Goal: Information Seeking & Learning: Learn about a topic

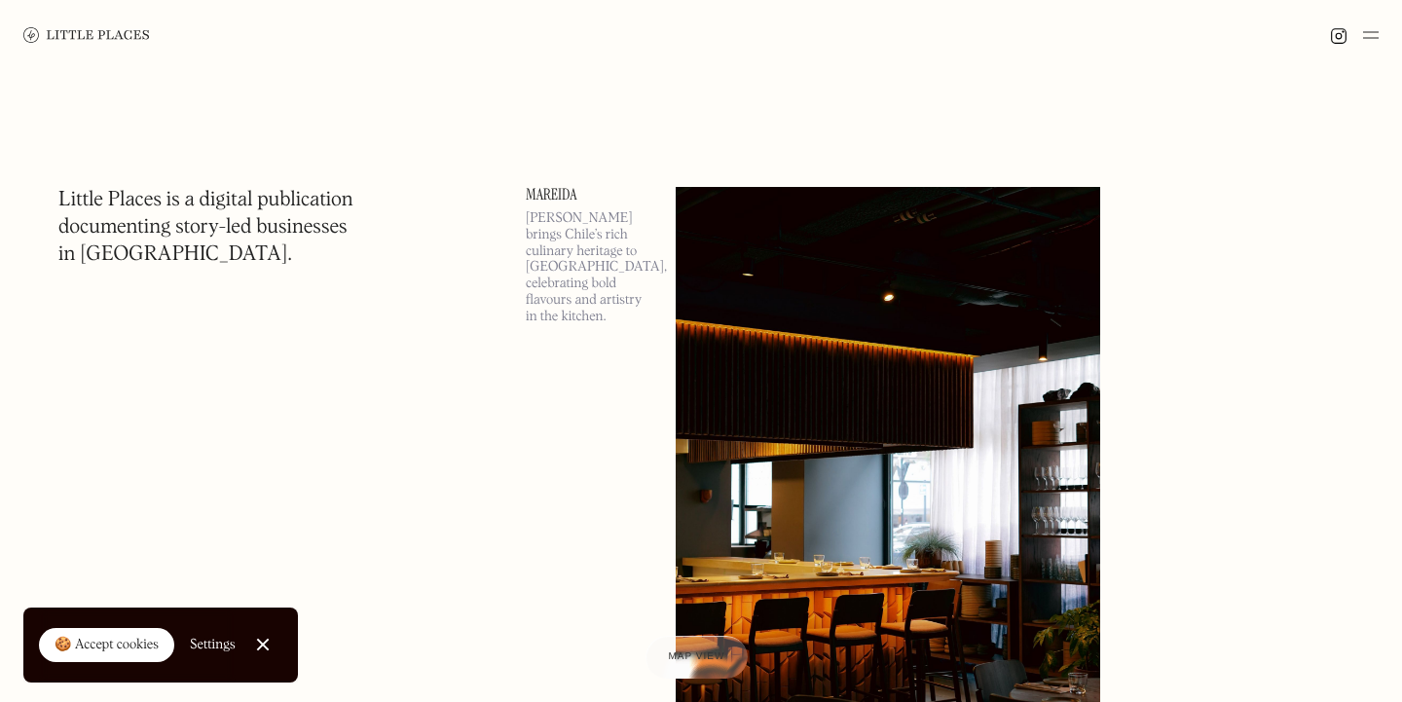
click at [1373, 35] on img at bounding box center [1371, 34] width 16 height 23
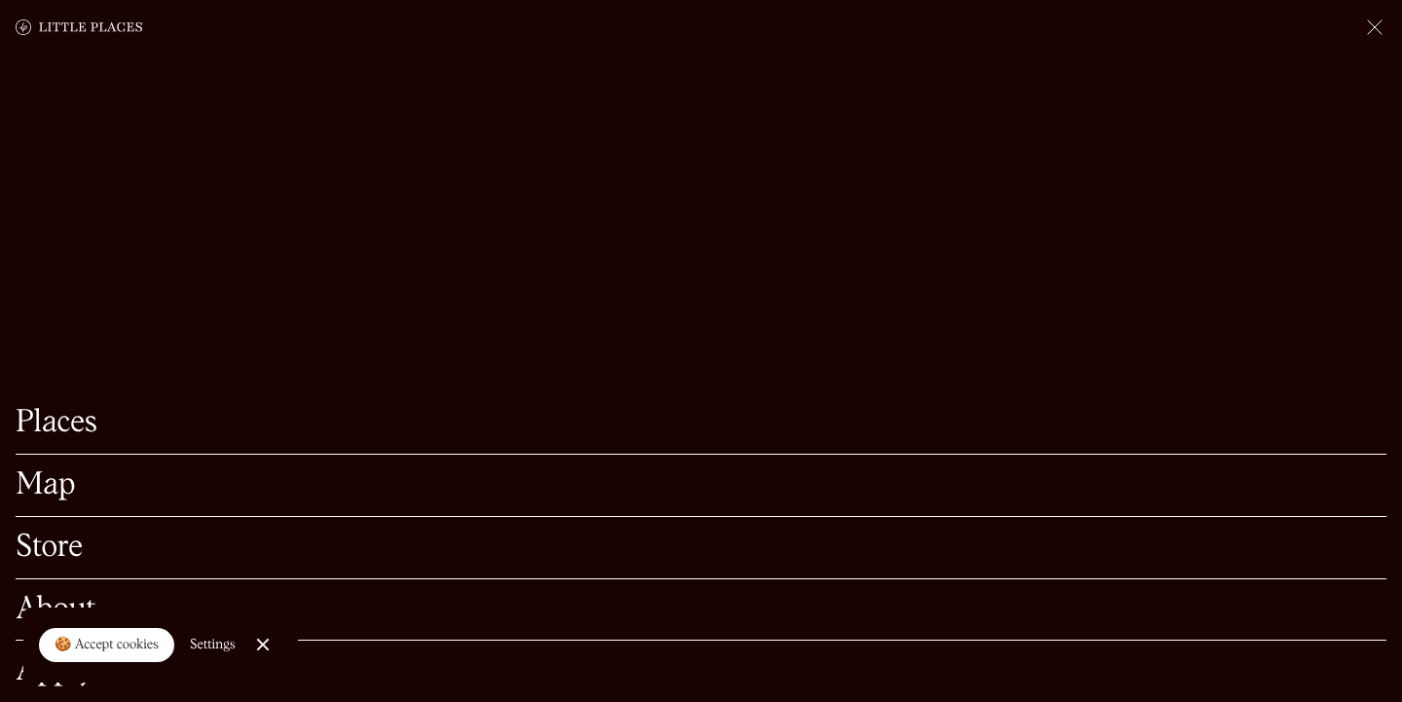
click at [263, 644] on link "Close Cookie Popup" at bounding box center [262, 644] width 39 height 39
click at [47, 470] on link "Map" at bounding box center [701, 485] width 1371 height 30
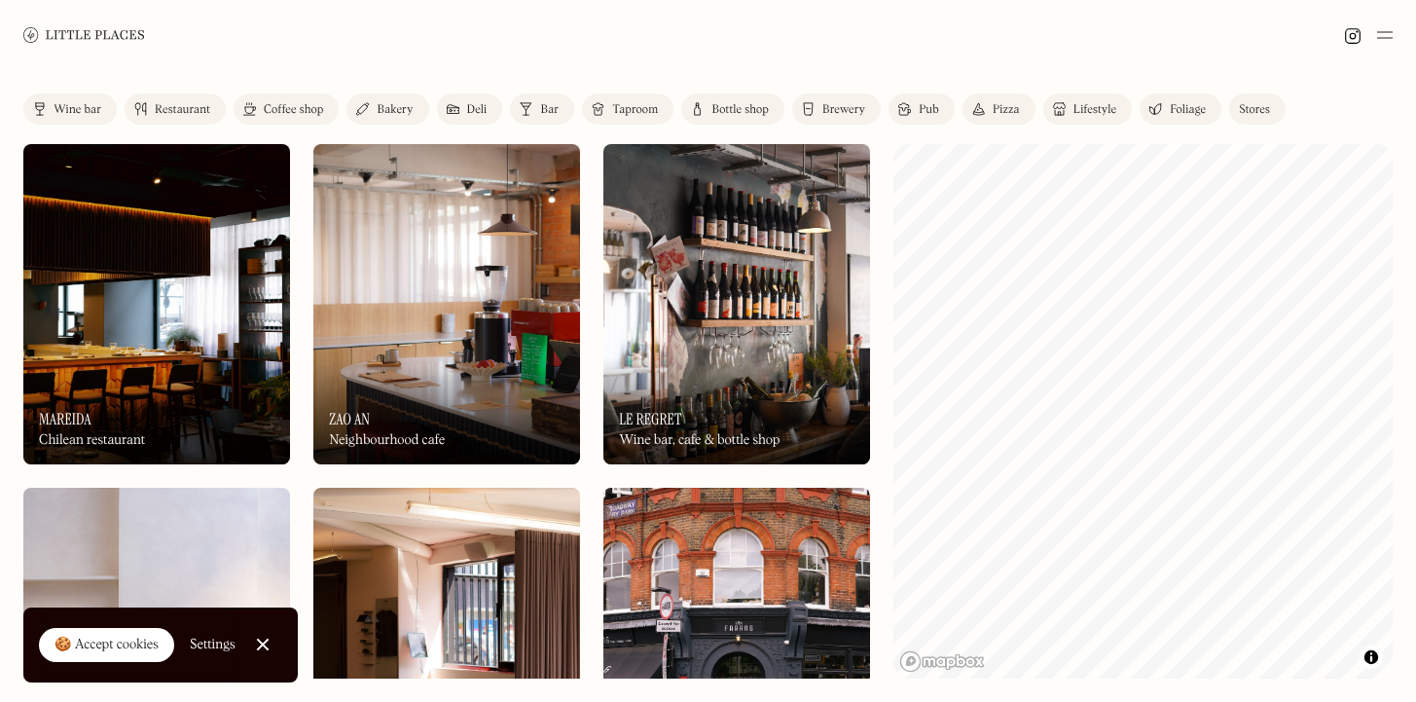
click at [1386, 43] on img at bounding box center [1385, 34] width 16 height 23
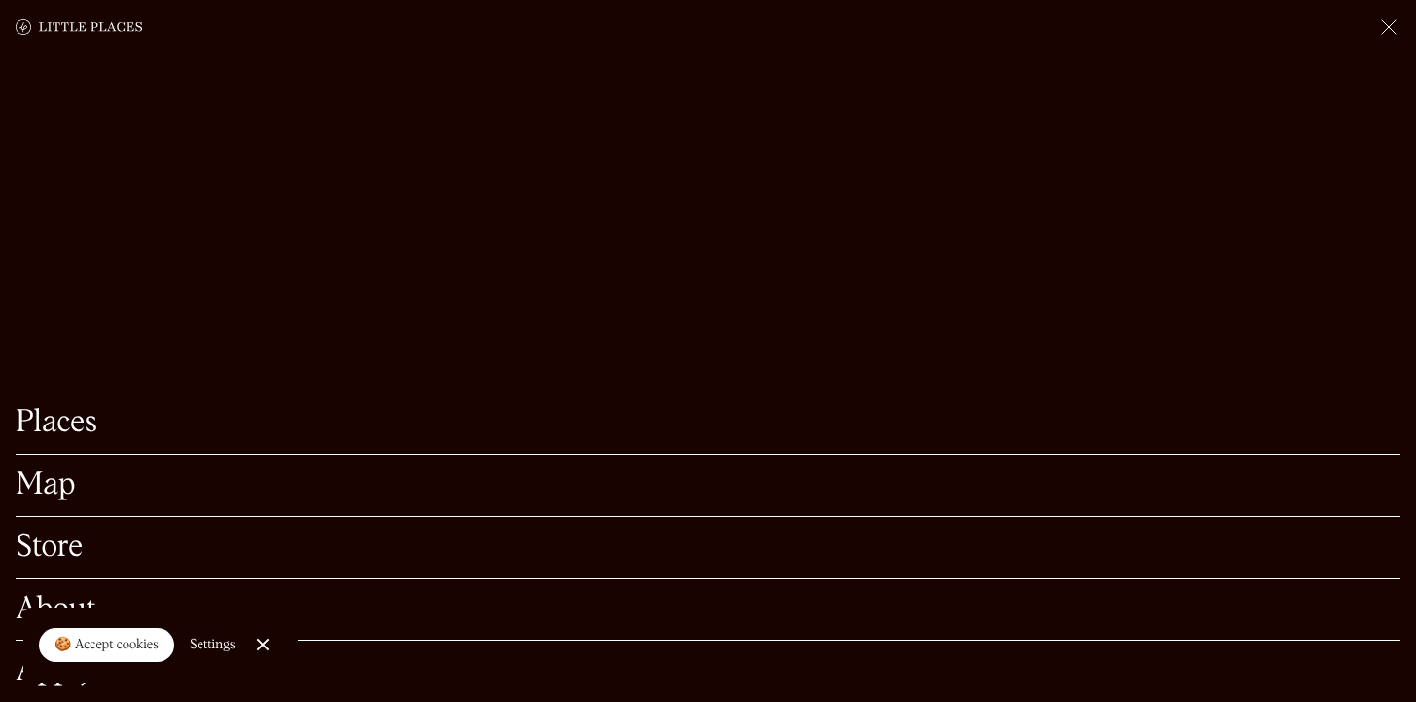
click at [68, 425] on link "Places" at bounding box center [708, 423] width 1385 height 30
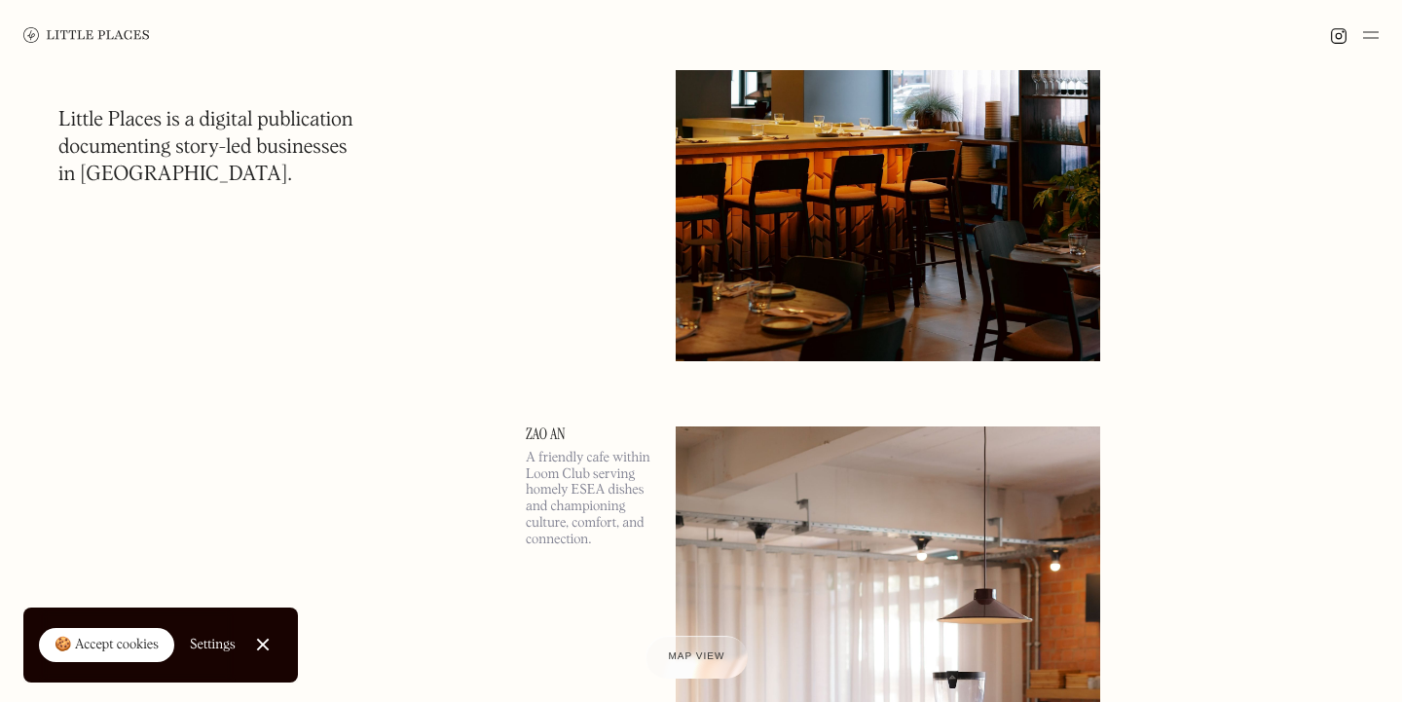
scroll to position [495, 0]
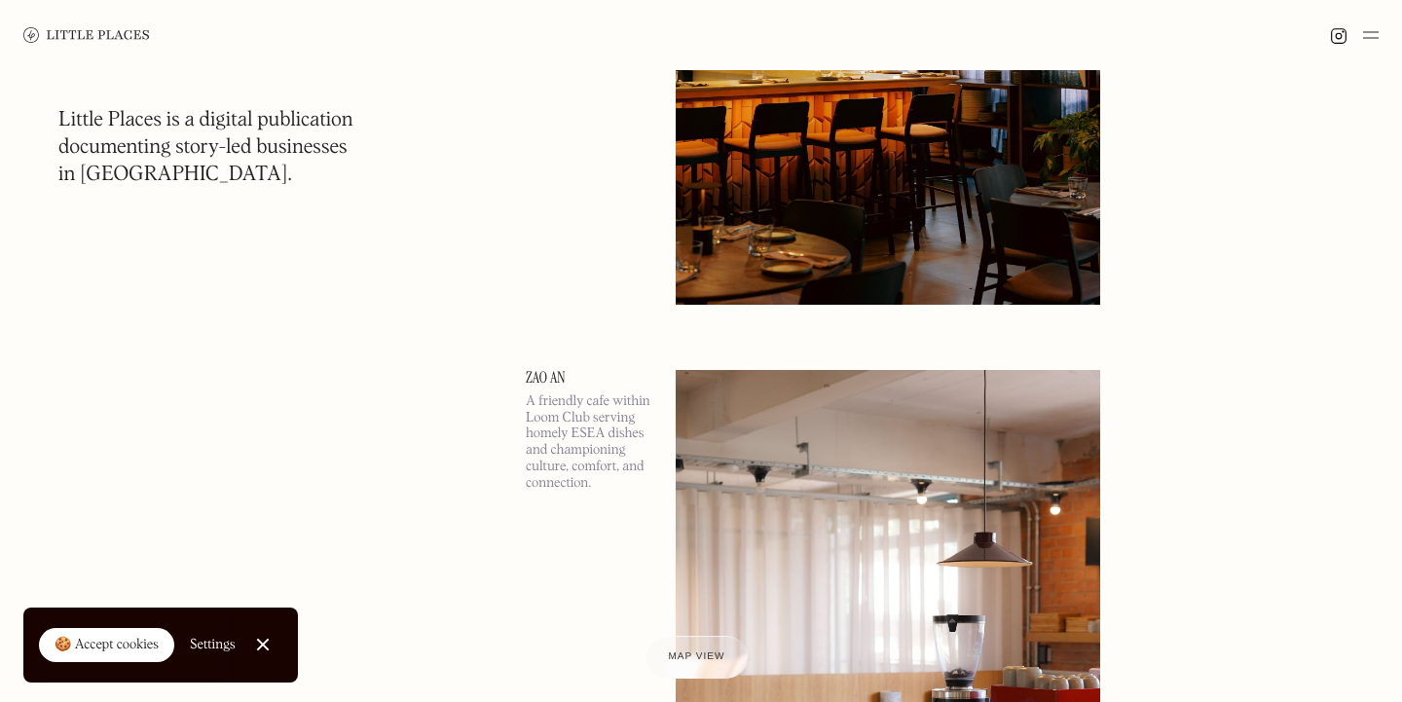
click at [1373, 36] on img at bounding box center [1371, 34] width 16 height 23
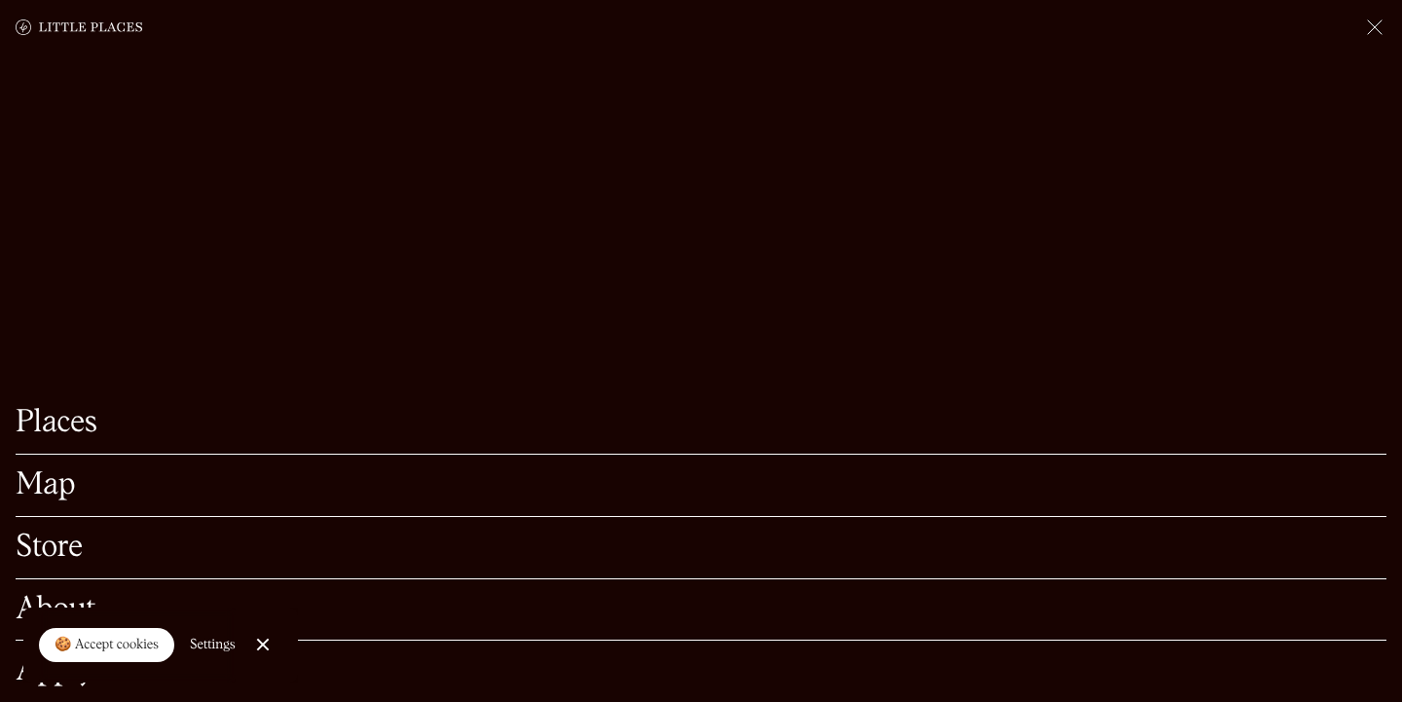
click at [66, 470] on link "Map" at bounding box center [701, 485] width 1371 height 30
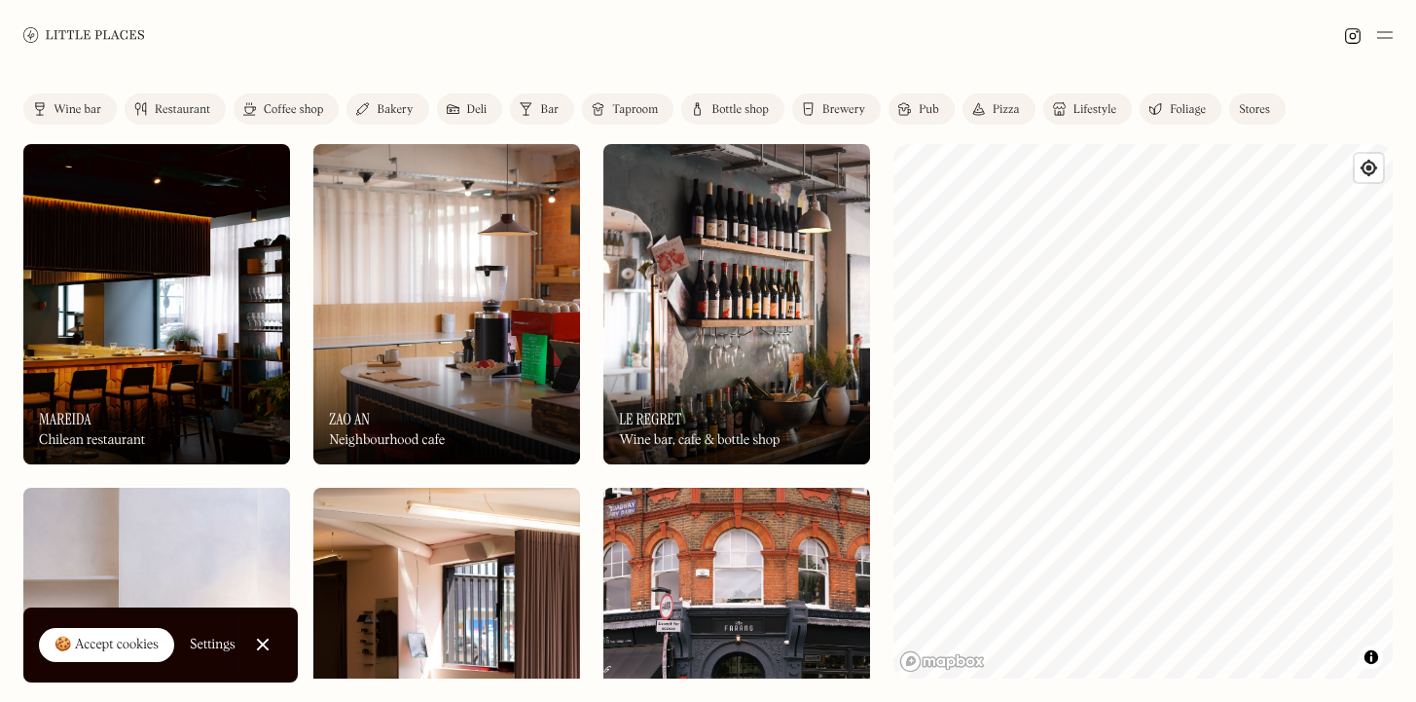
click at [179, 104] on div "Restaurant" at bounding box center [182, 110] width 55 height 12
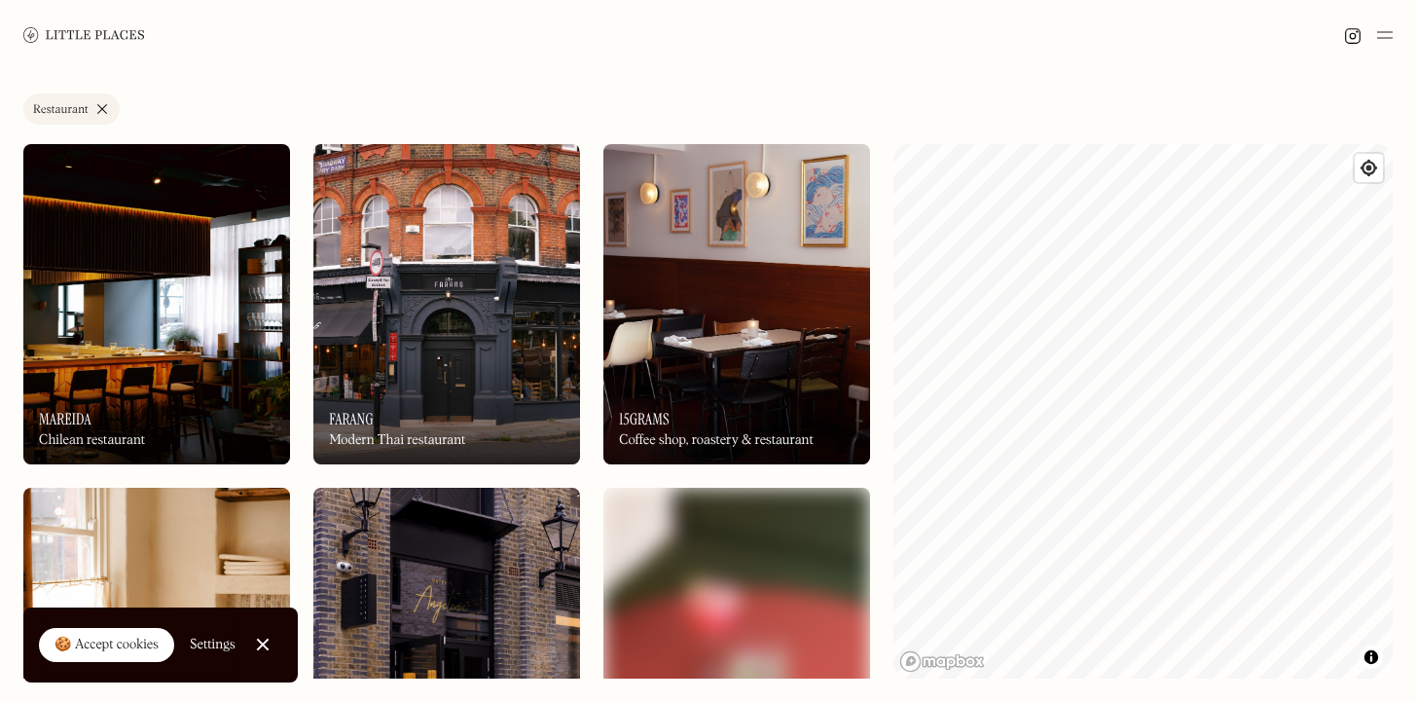
click at [893, 300] on div "Label Restaurant Wine bar Restaurant Coffee shop Bakery Deli Bar Taproom Bottle…" at bounding box center [708, 386] width 1416 height 632
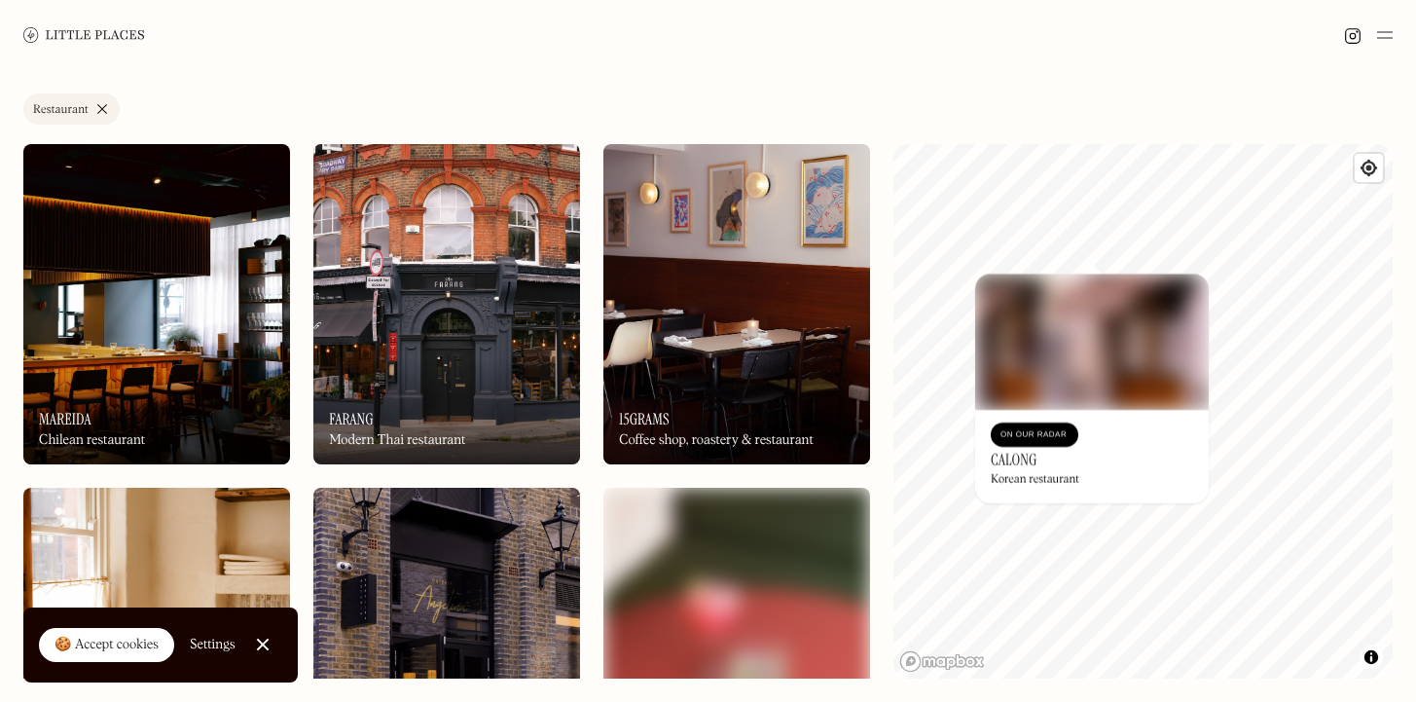
drag, startPoint x: 1098, startPoint y: 368, endPoint x: 1023, endPoint y: 388, distance: 77.7
click at [1023, 388] on div "© Mapbox © OpenStreetMap Improve this map On Our Radar Calong Korean restaurant…" at bounding box center [1143, 411] width 499 height 534
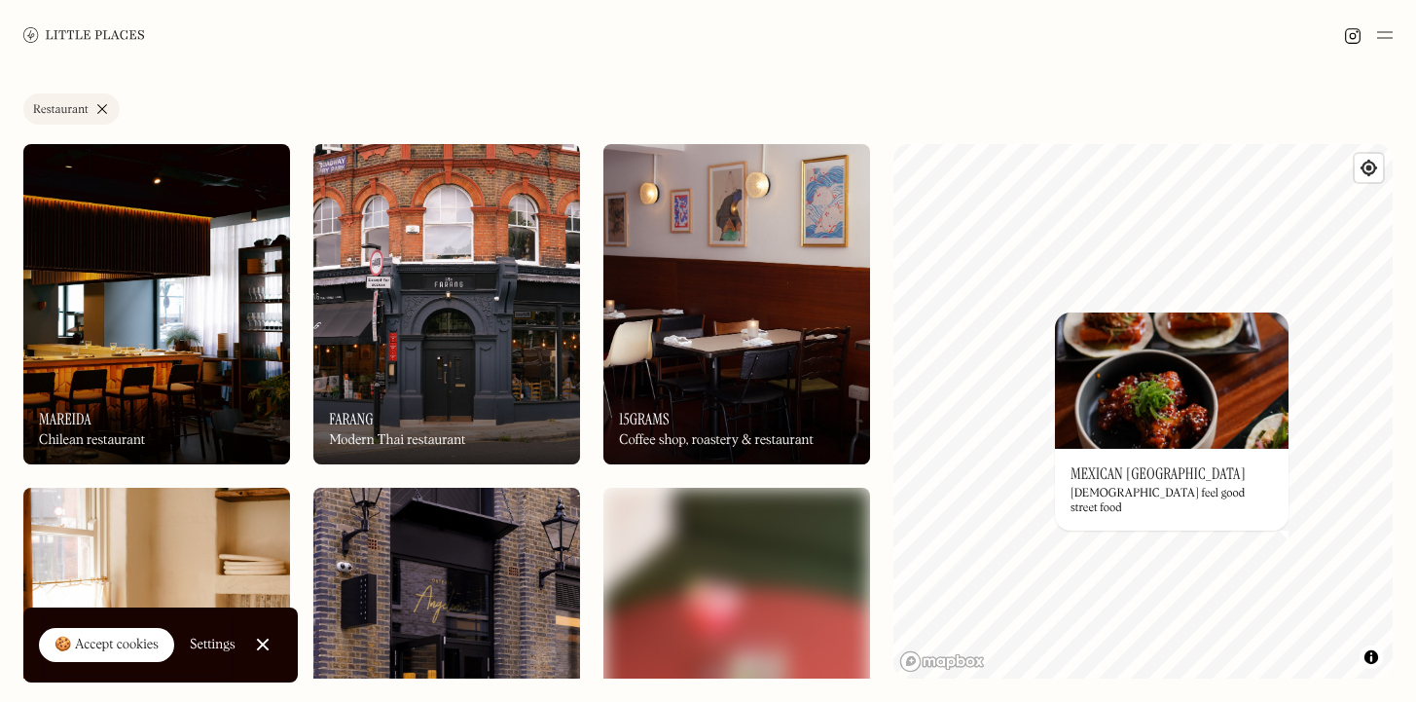
drag, startPoint x: 1112, startPoint y: 420, endPoint x: 1416, endPoint y: 256, distance: 345.8
click at [1415, 256] on html "Places Map Store About Apply 🍪 Accept cookies Settings Close Cookie Popup Close…" at bounding box center [708, 351] width 1416 height 702
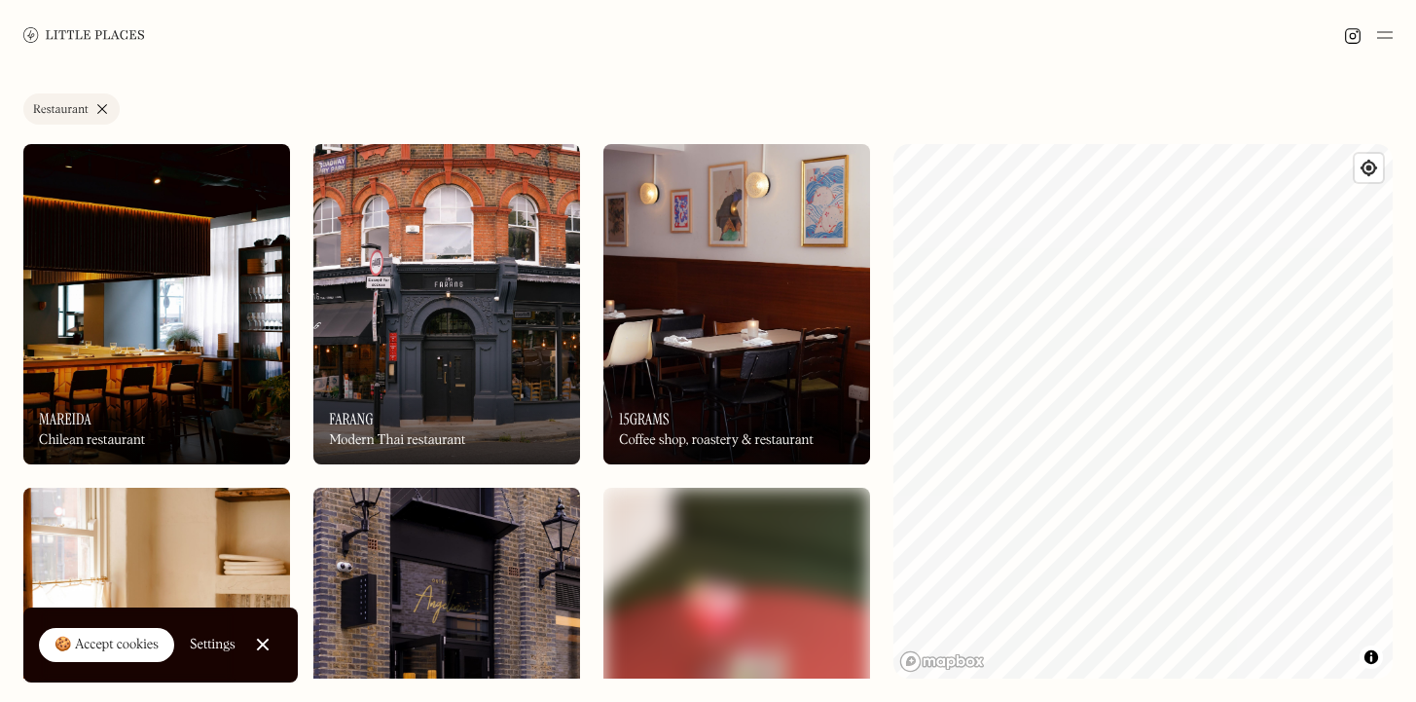
click at [1415, 393] on html "Places Map Store About Apply 🍪 Accept cookies Settings Close Cookie Popup Close…" at bounding box center [708, 351] width 1416 height 702
click at [743, 447] on div "Label Restaurant Wine bar Restaurant Coffee shop Bakery Deli Bar Taproom Bottle…" at bounding box center [708, 386] width 1416 height 632
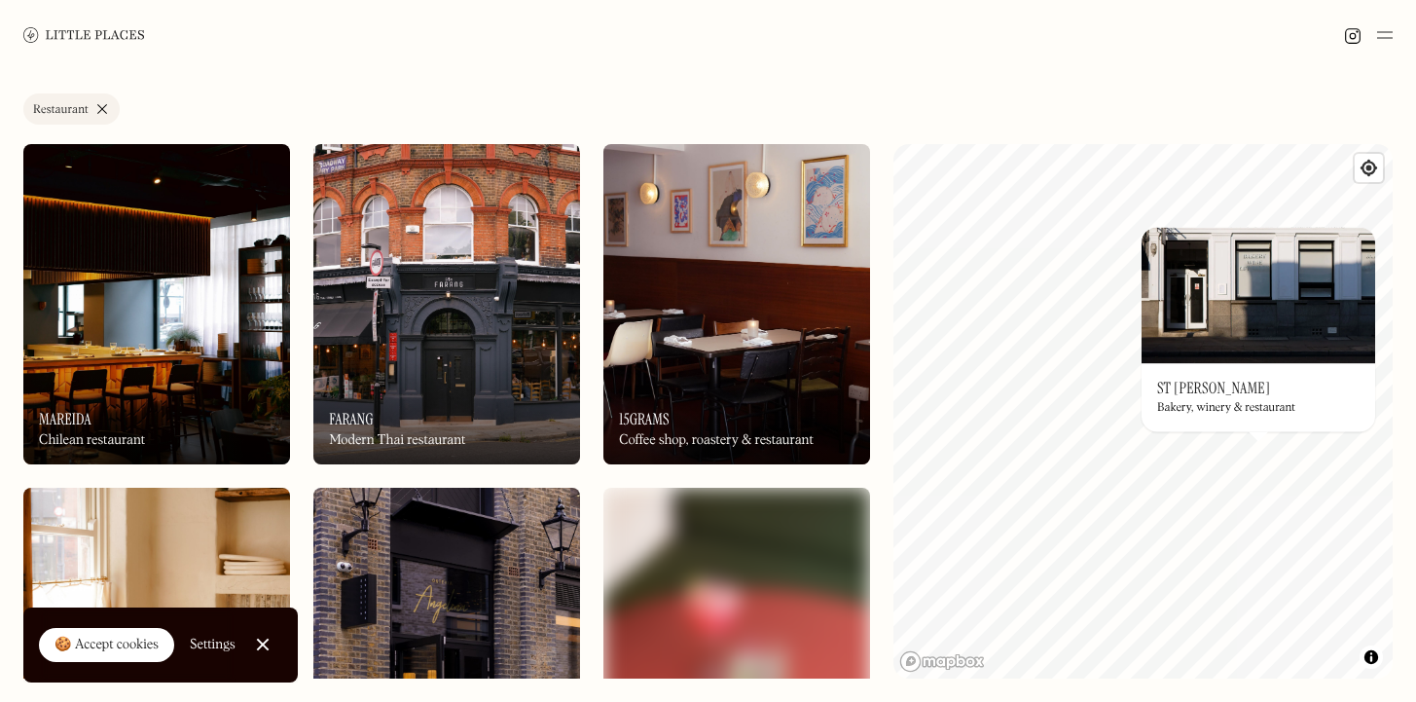
click at [1351, 487] on div "© Mapbox © OpenStreetMap Improve this map On Our Radar St John Bakery, winery &…" at bounding box center [1143, 411] width 499 height 534
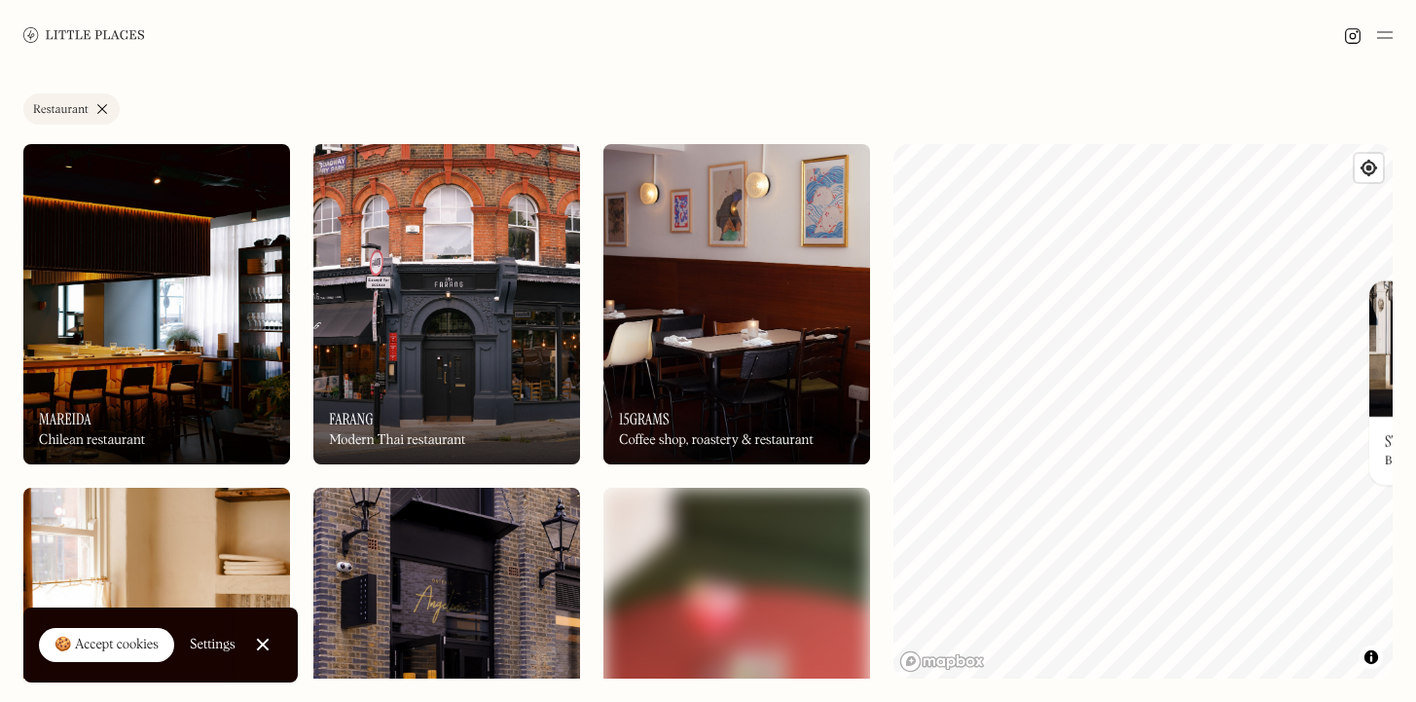
click at [713, 385] on div "Label Restaurant Wine bar Restaurant Coffee shop Bakery Deli Bar Taproom Bottle…" at bounding box center [708, 386] width 1416 height 632
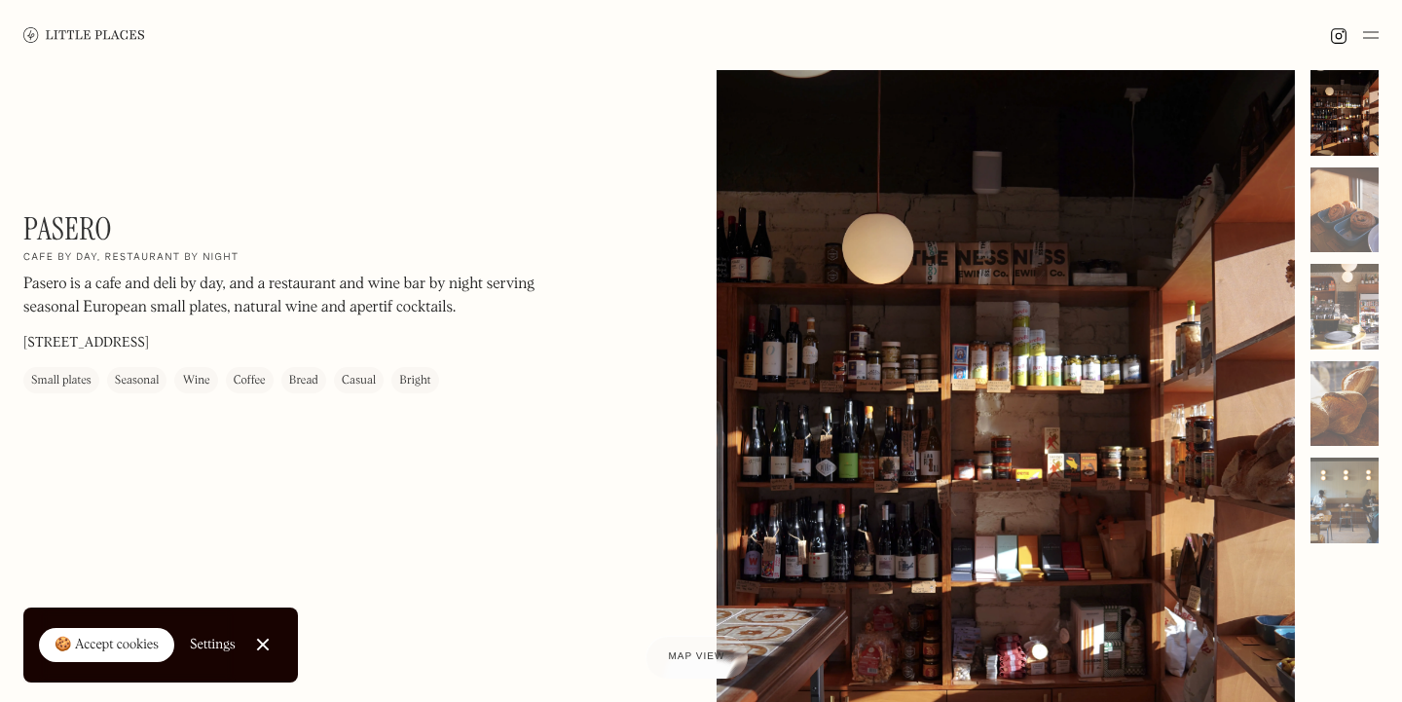
scroll to position [46, 0]
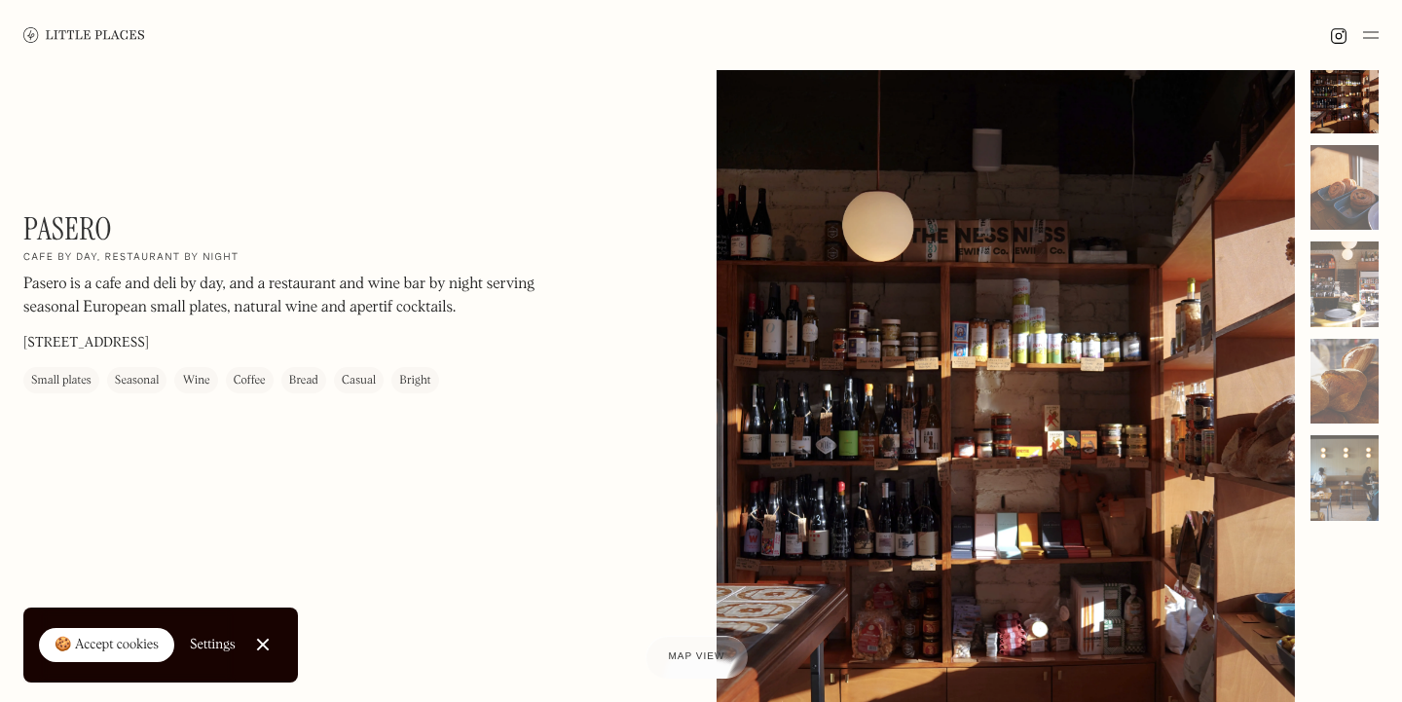
click at [261, 645] on div at bounding box center [262, 645] width 13 height 13
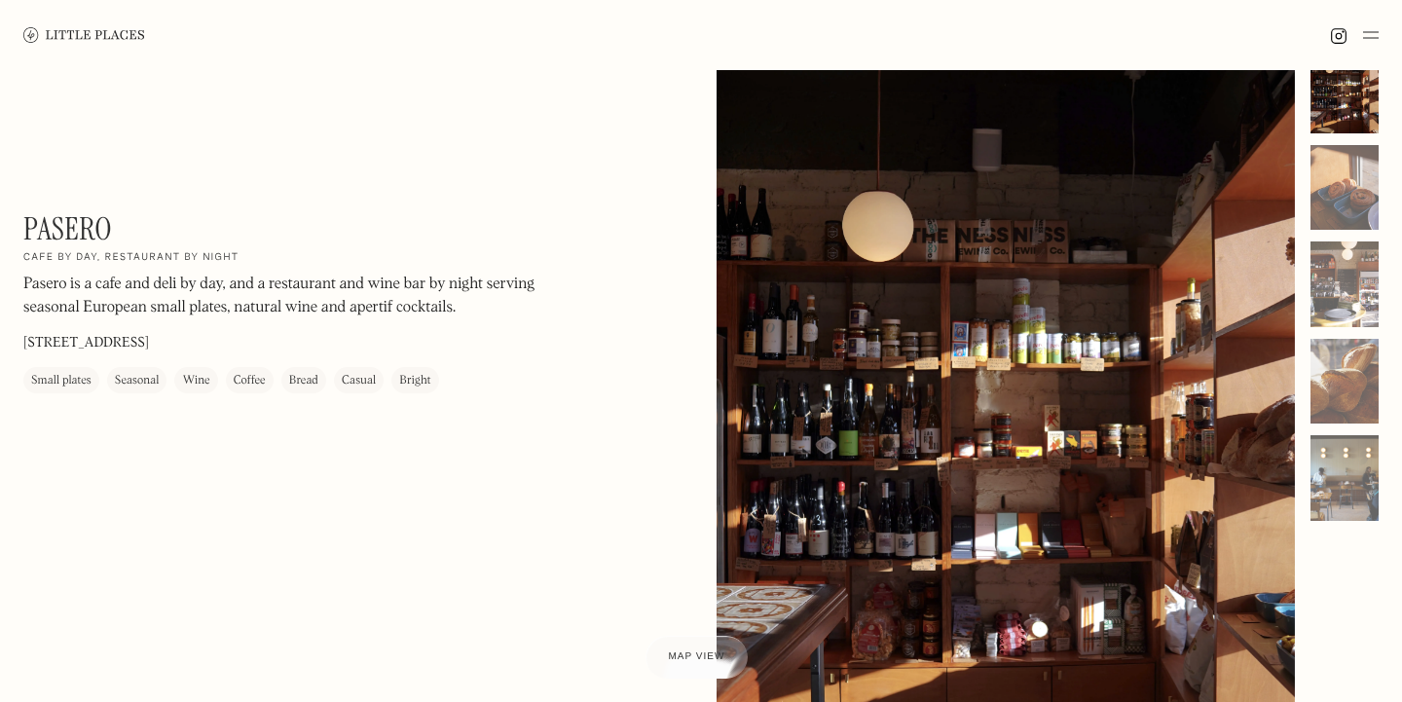
click at [66, 231] on h1 "Pasero" at bounding box center [67, 228] width 89 height 37
click at [94, 26] on link at bounding box center [84, 35] width 122 height 70
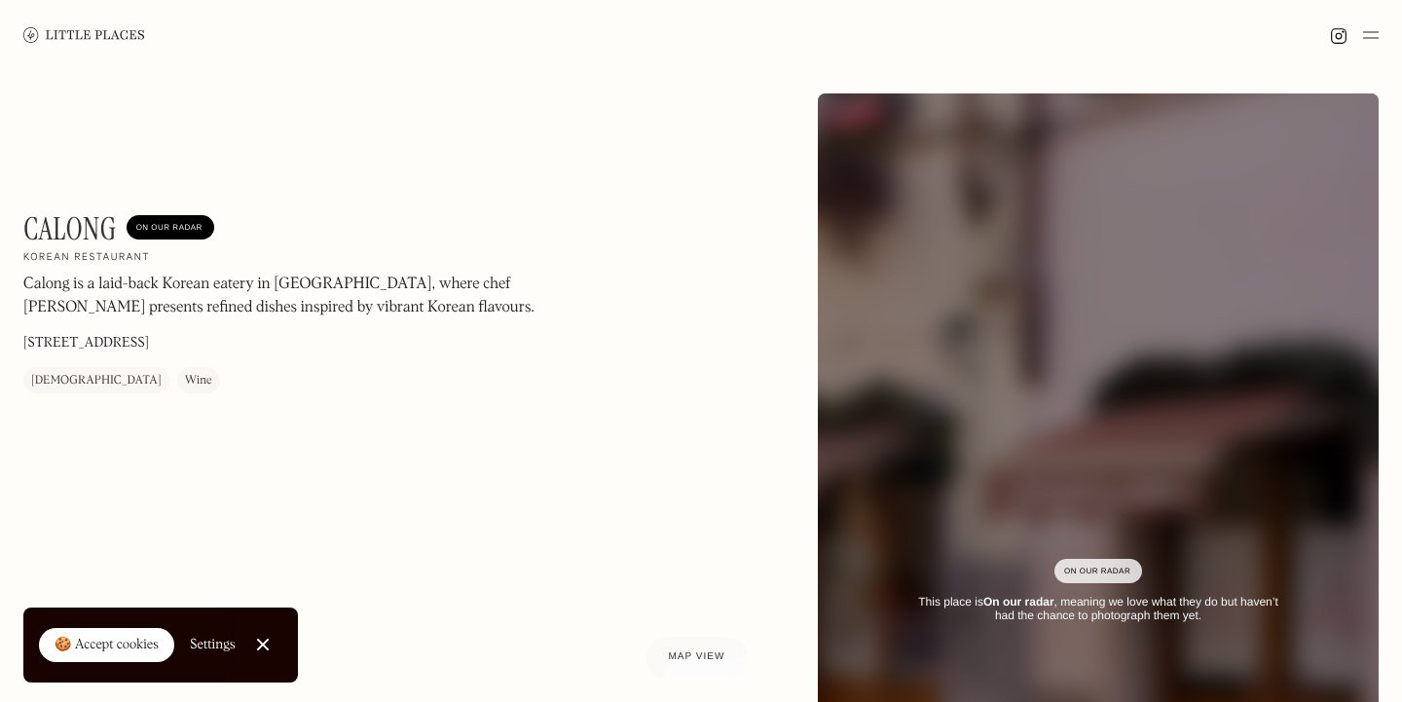
click at [53, 219] on h1 "Calong" at bounding box center [69, 228] width 93 height 37
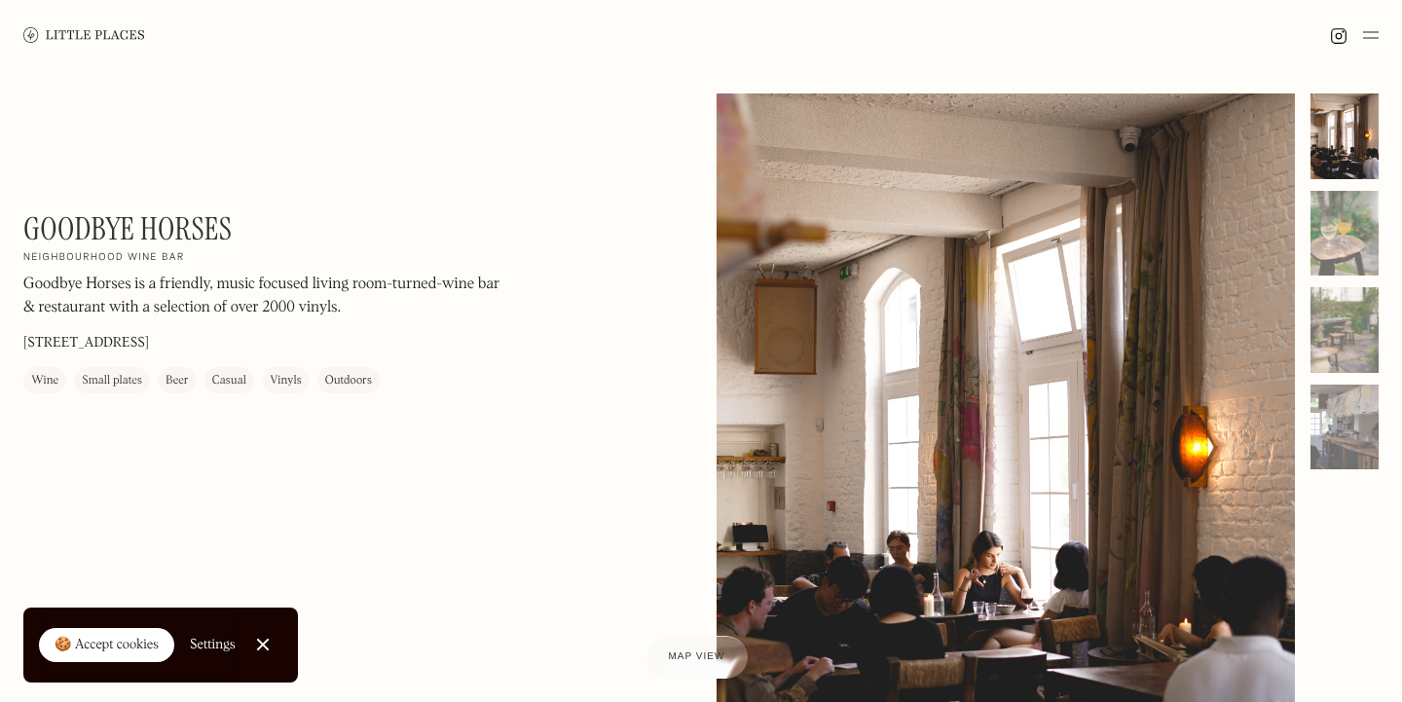
click at [191, 244] on h1 "Goodbye Horses" at bounding box center [127, 228] width 208 height 37
click at [195, 239] on h1 "Goodbye Horses" at bounding box center [127, 228] width 208 height 37
click at [198, 237] on h1 "Goodbye Horses" at bounding box center [127, 228] width 208 height 37
click at [200, 237] on h1 "Goodbye Horses" at bounding box center [127, 228] width 208 height 37
click at [200, 236] on h1 "Goodbye Horses" at bounding box center [127, 228] width 208 height 37
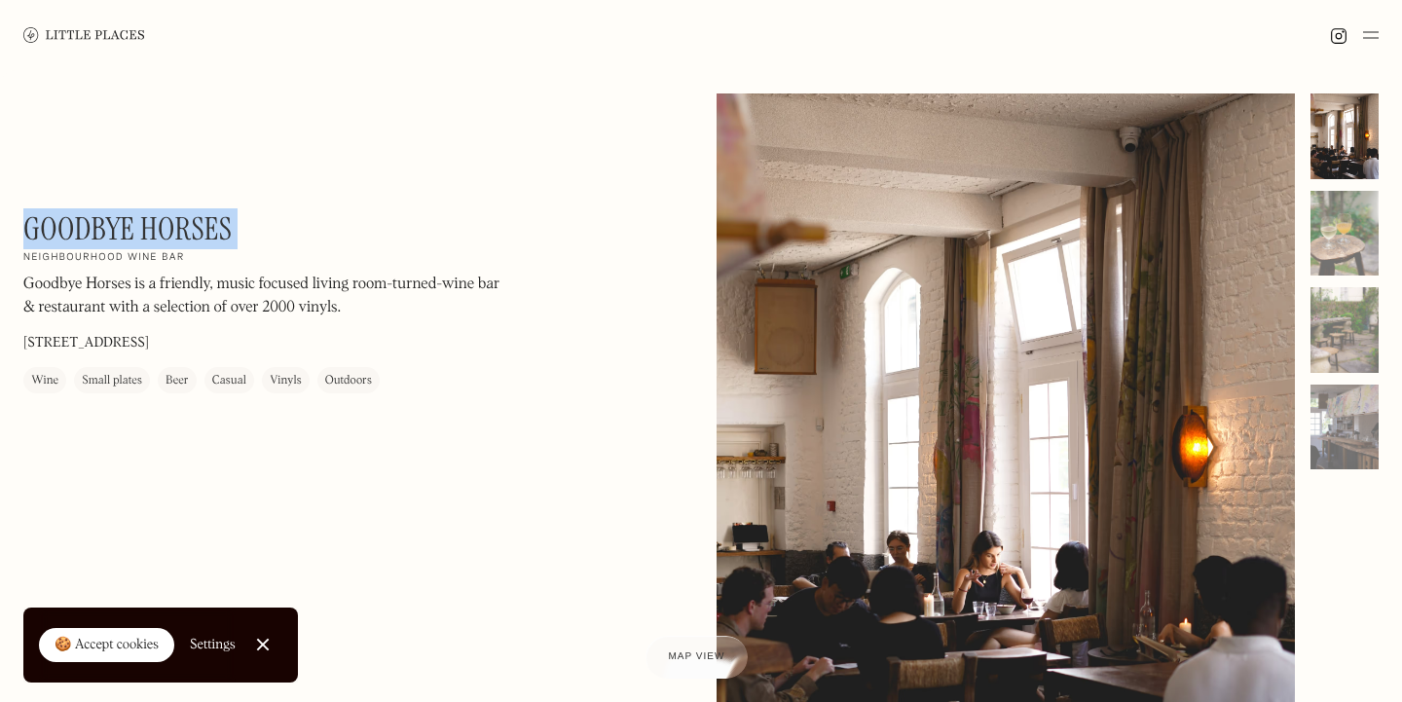
click at [202, 239] on h1 "Goodbye Horses" at bounding box center [127, 228] width 208 height 37
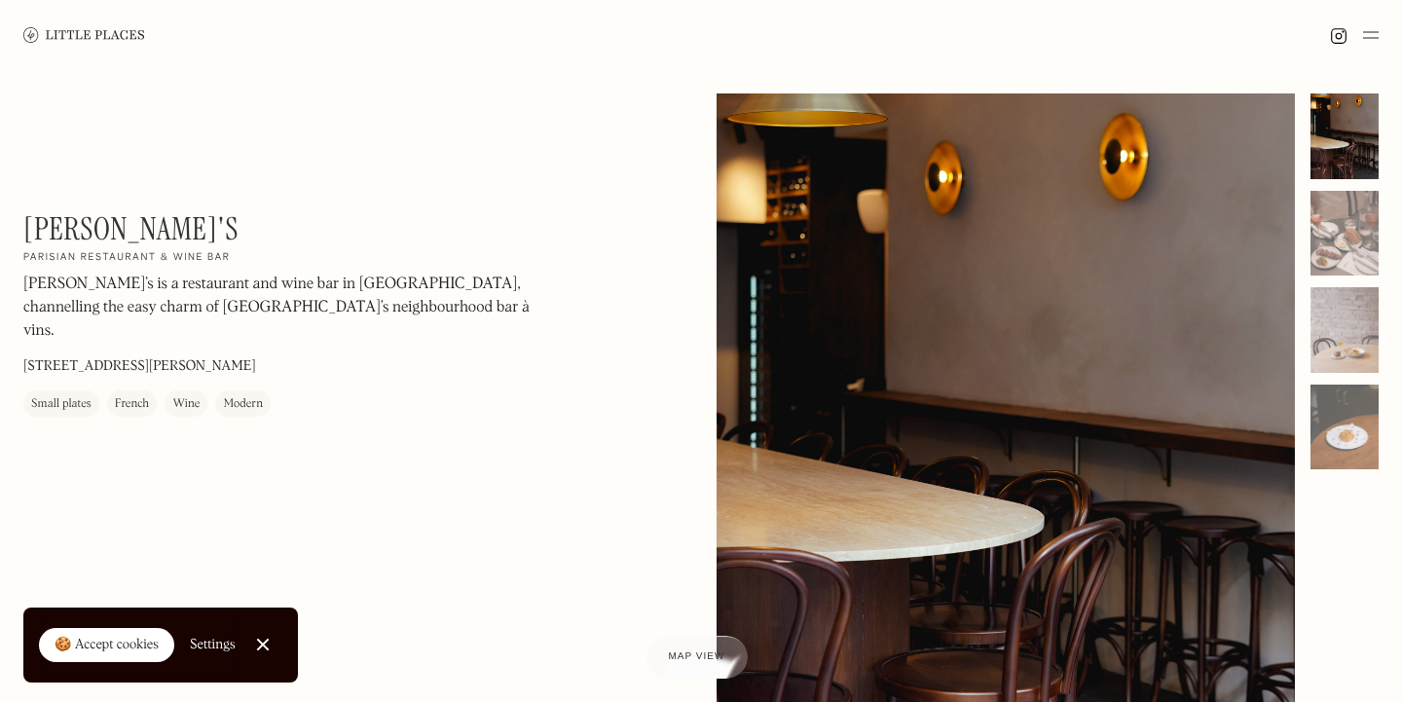
click at [97, 231] on h1 "[PERSON_NAME]'s" at bounding box center [130, 228] width 215 height 37
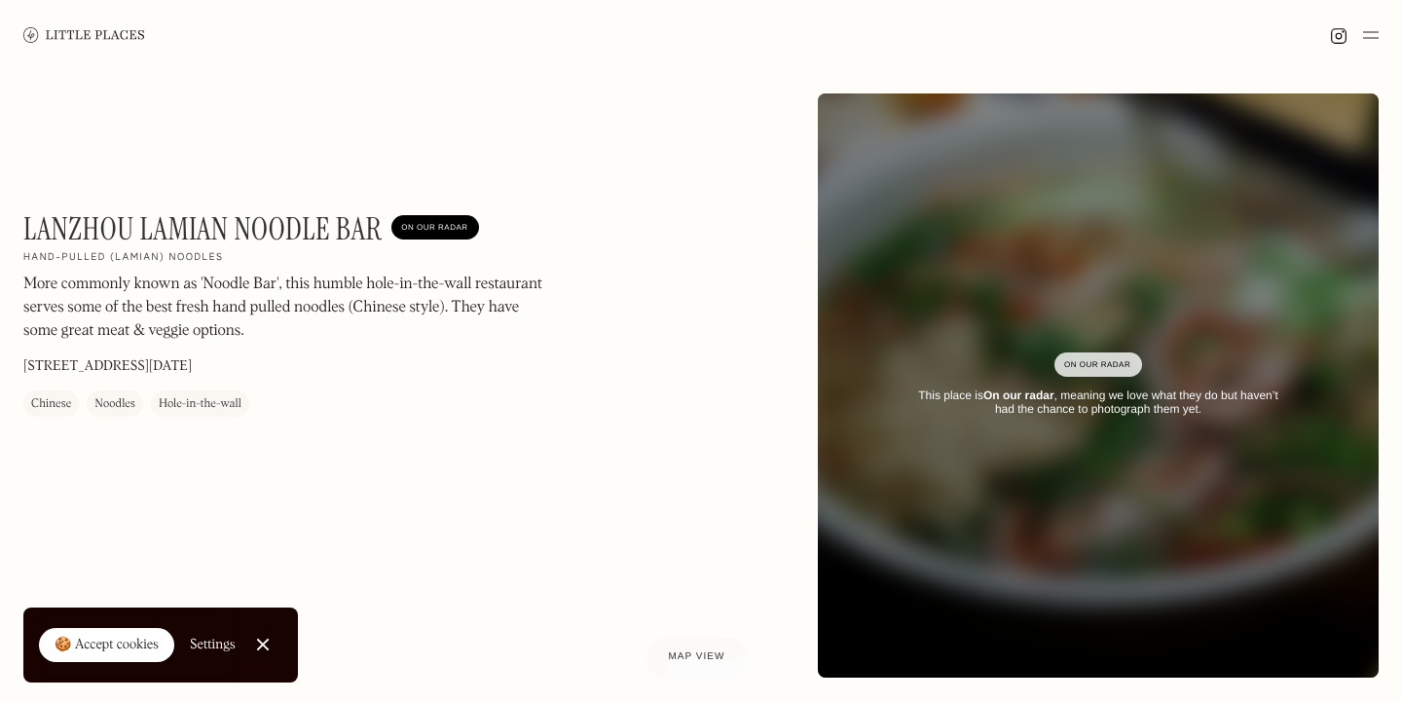
click at [295, 218] on h1 "Lanzhou Lamian Noodle Bar" at bounding box center [202, 228] width 358 height 37
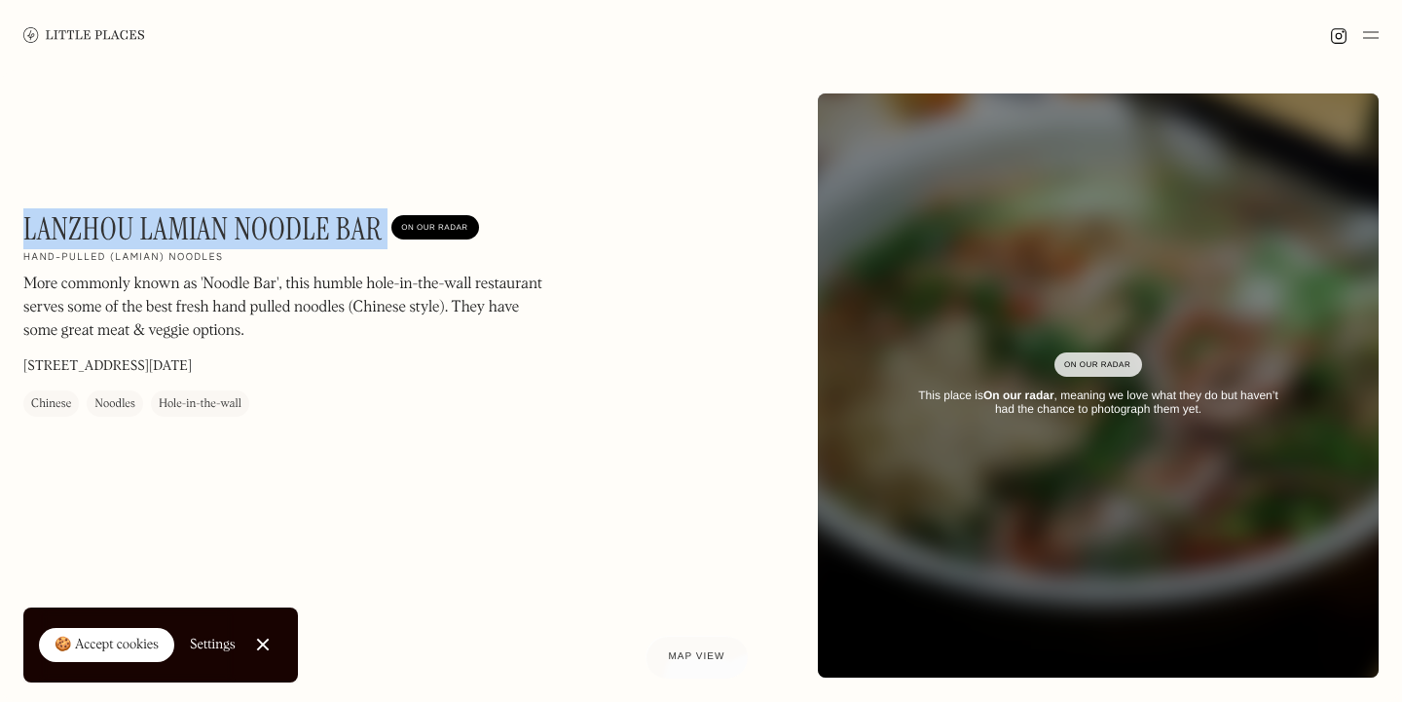
click at [295, 218] on h1 "Lanzhou Lamian Noodle Bar" at bounding box center [202, 228] width 358 height 37
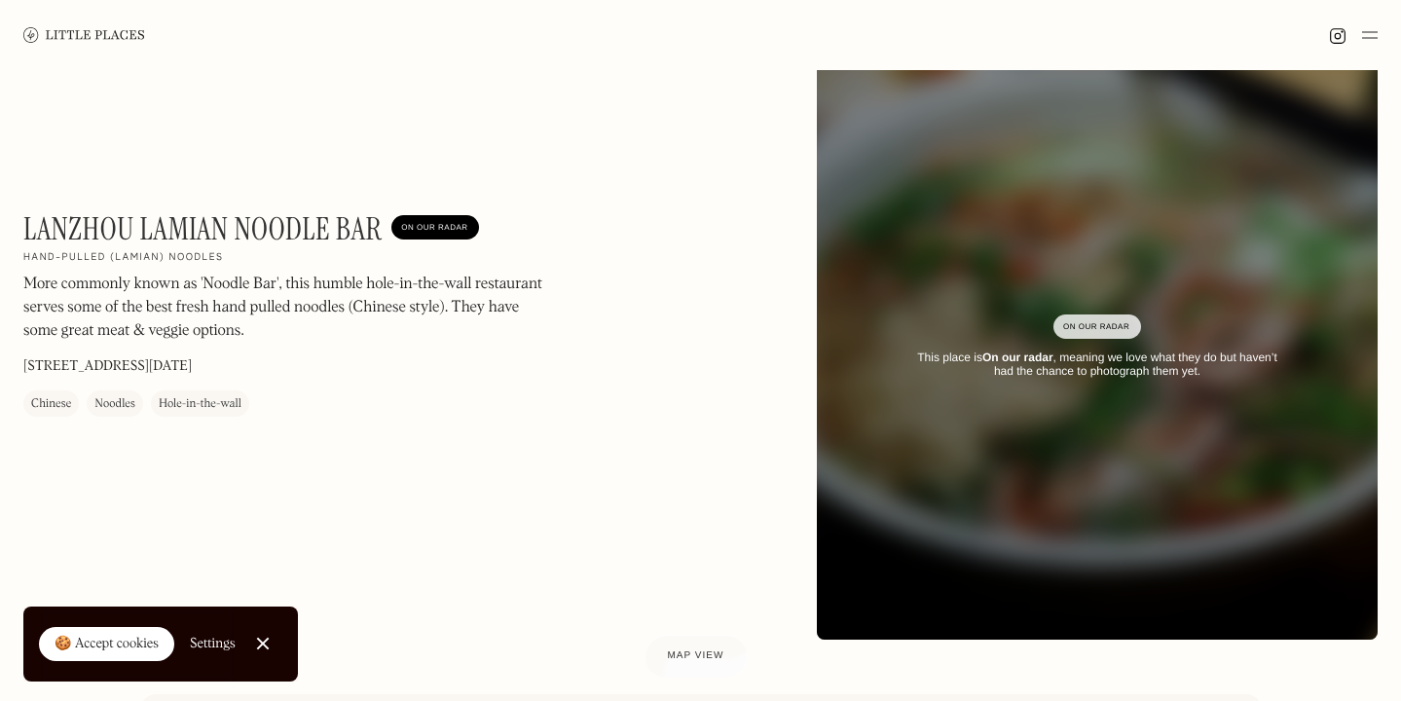
scroll to position [39, 0]
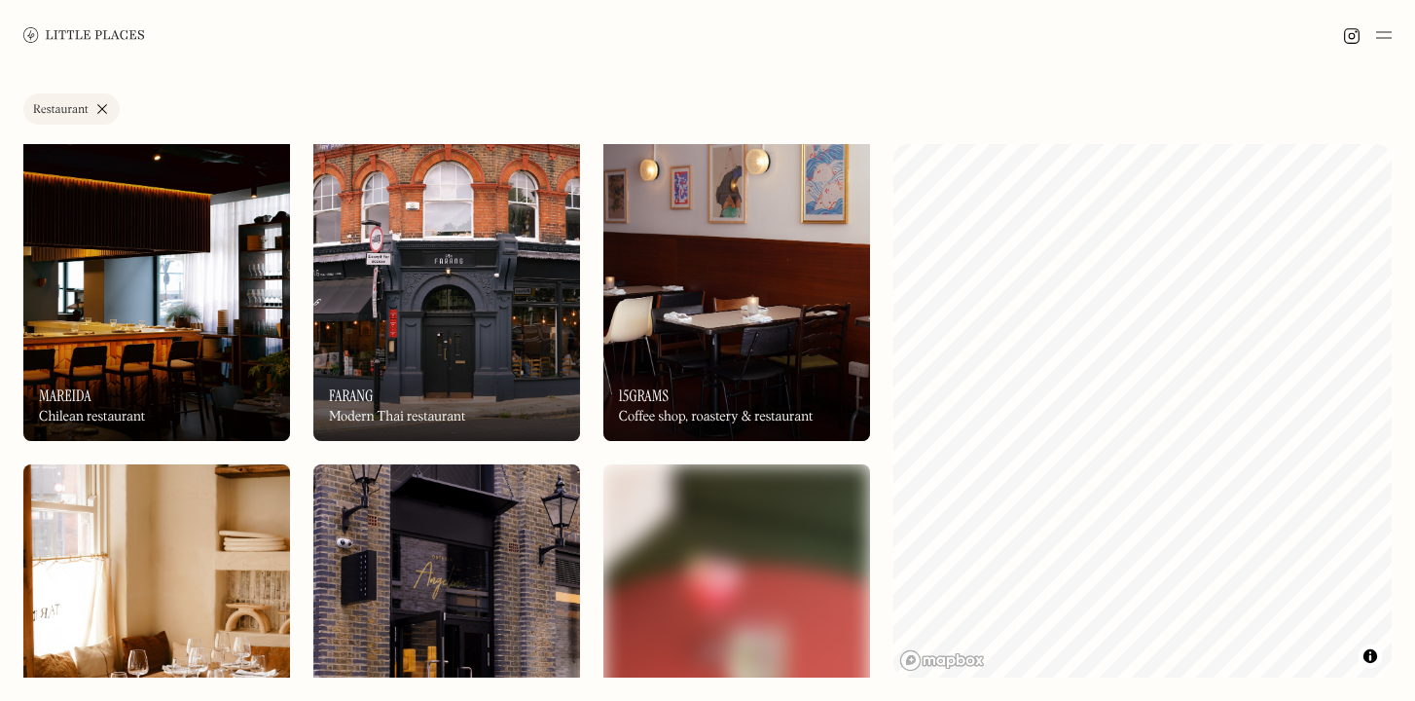
scroll to position [95, 0]
